Goal: Transaction & Acquisition: Purchase product/service

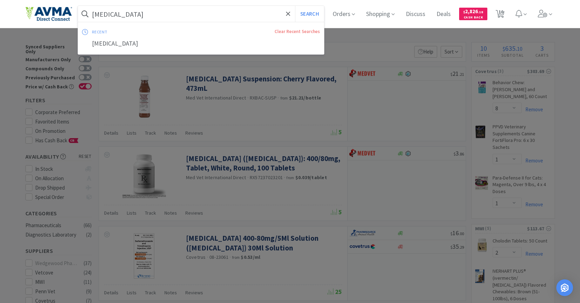
select select "8"
select select "1"
select select "2"
select select "1"
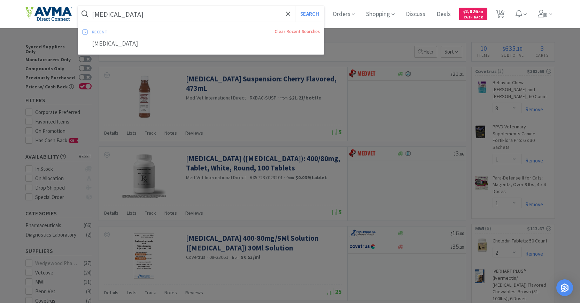
select select "2"
select select "1"
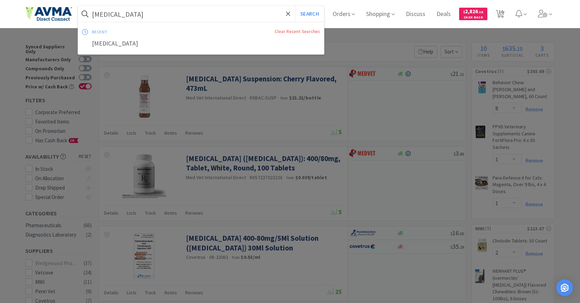
scroll to position [1018, 0]
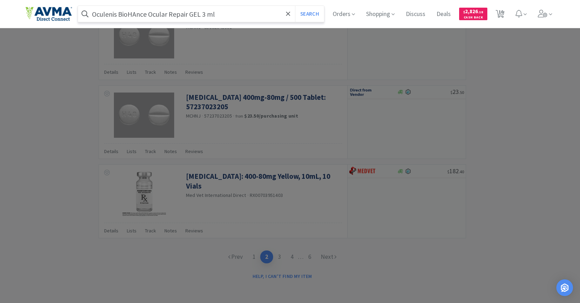
type input "Oculenis BioHAnce Ocular Repair GEL 3 ml"
click at [295, 6] on button "Search" at bounding box center [309, 14] width 29 height 16
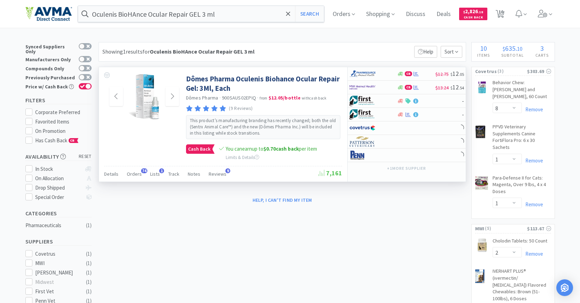
click at [152, 105] on img at bounding box center [143, 96] width 31 height 45
